Goal: Navigation & Orientation: Find specific page/section

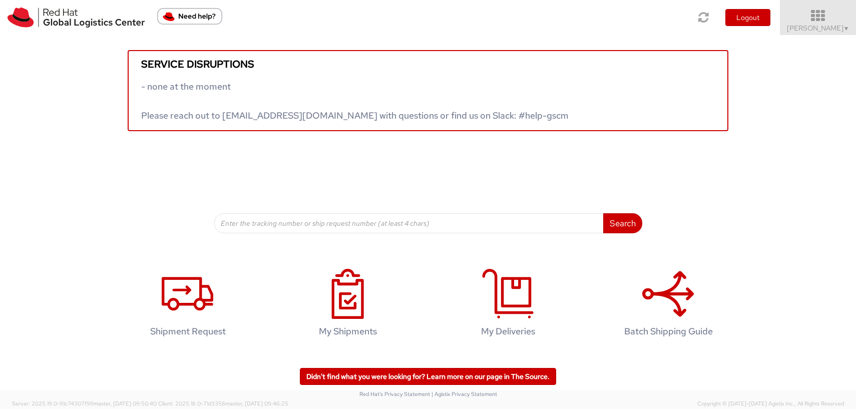
click at [818, 19] on icon at bounding box center [818, 16] width 88 height 14
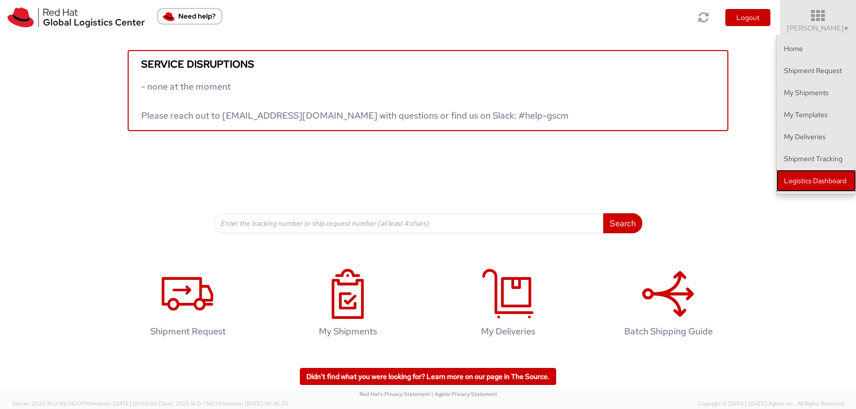
click at [803, 176] on link "Logistics Dashboard" at bounding box center [816, 181] width 80 height 22
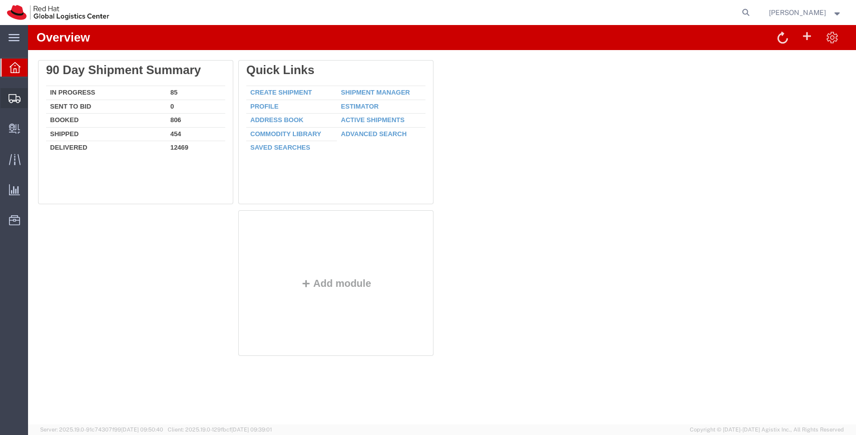
click at [35, 100] on span "Shipments" at bounding box center [31, 98] width 7 height 20
